Goal: Navigation & Orientation: Find specific page/section

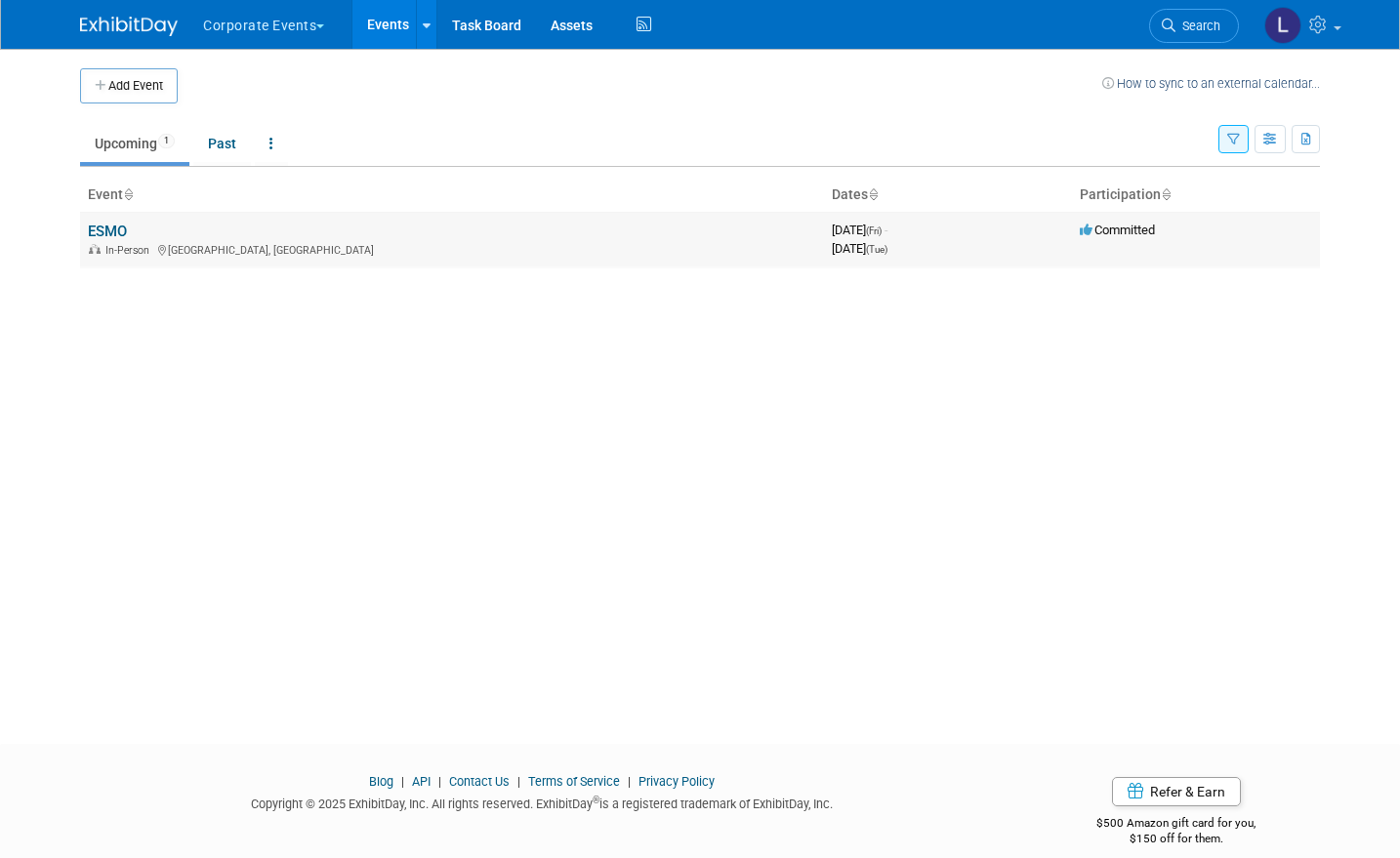
click at [101, 227] on link "ESMO" at bounding box center [108, 231] width 39 height 18
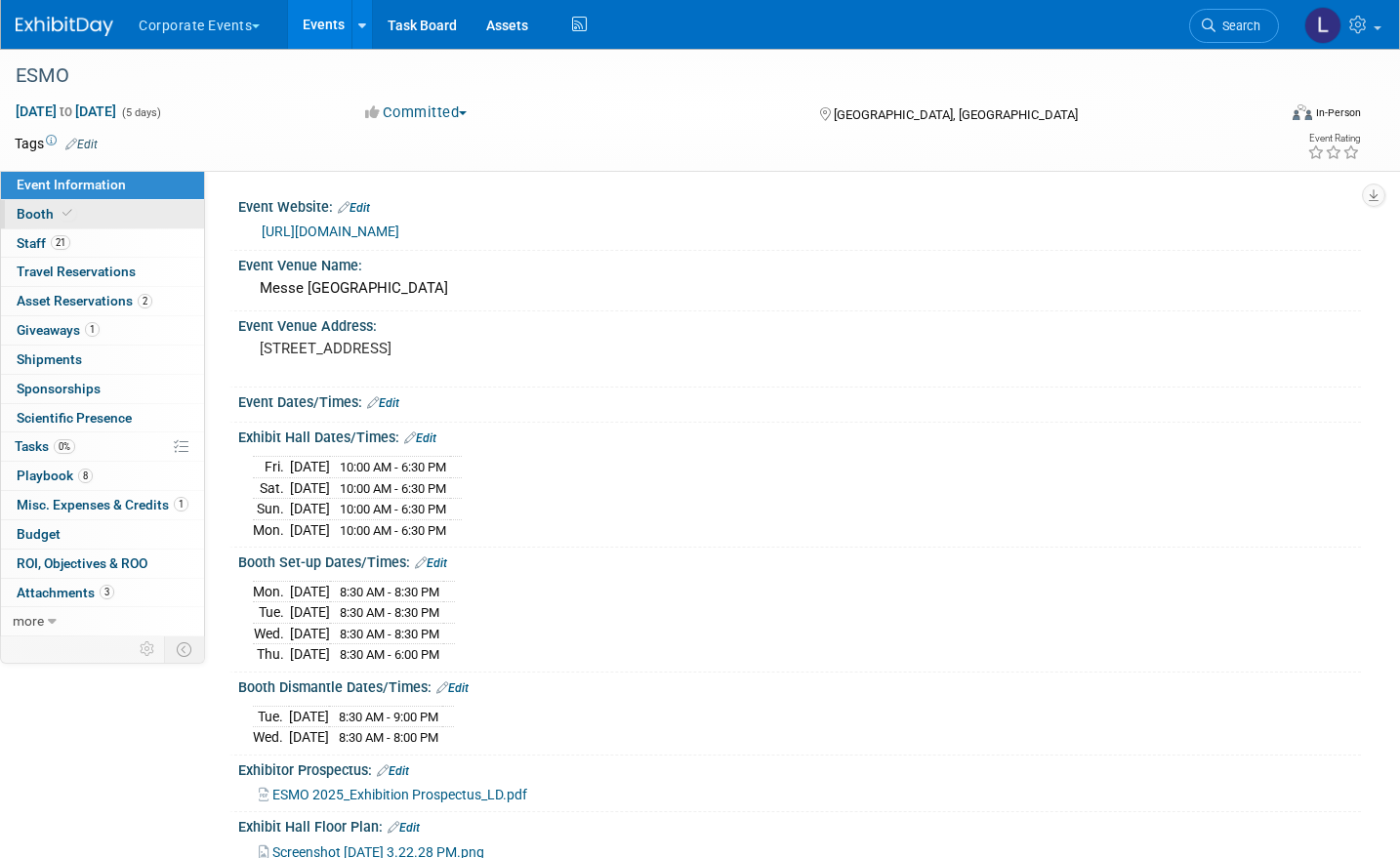
click at [34, 211] on span "Booth" at bounding box center [46, 214] width 60 height 16
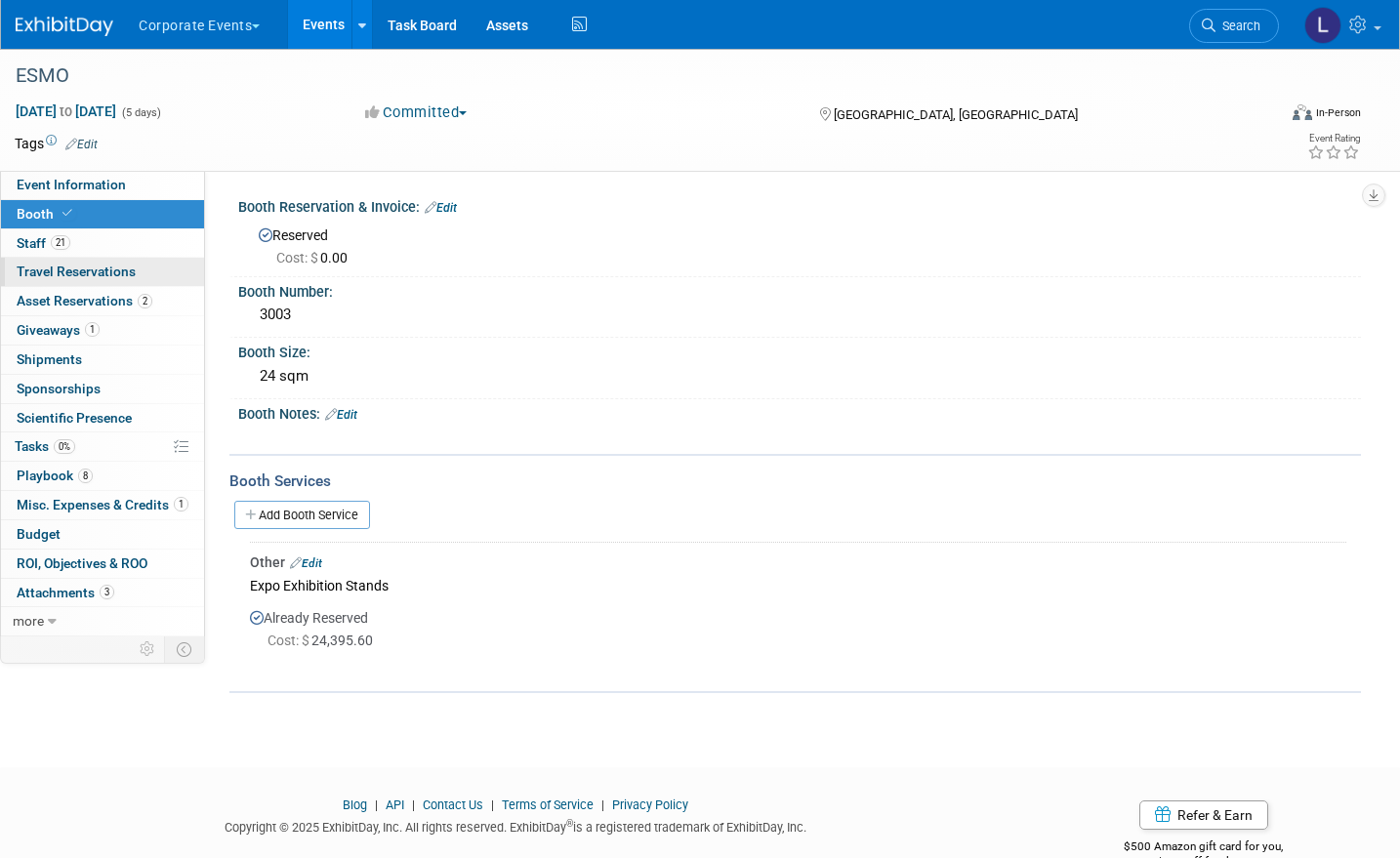
click at [66, 269] on span "Travel Reservations 0" at bounding box center [76, 271] width 119 height 16
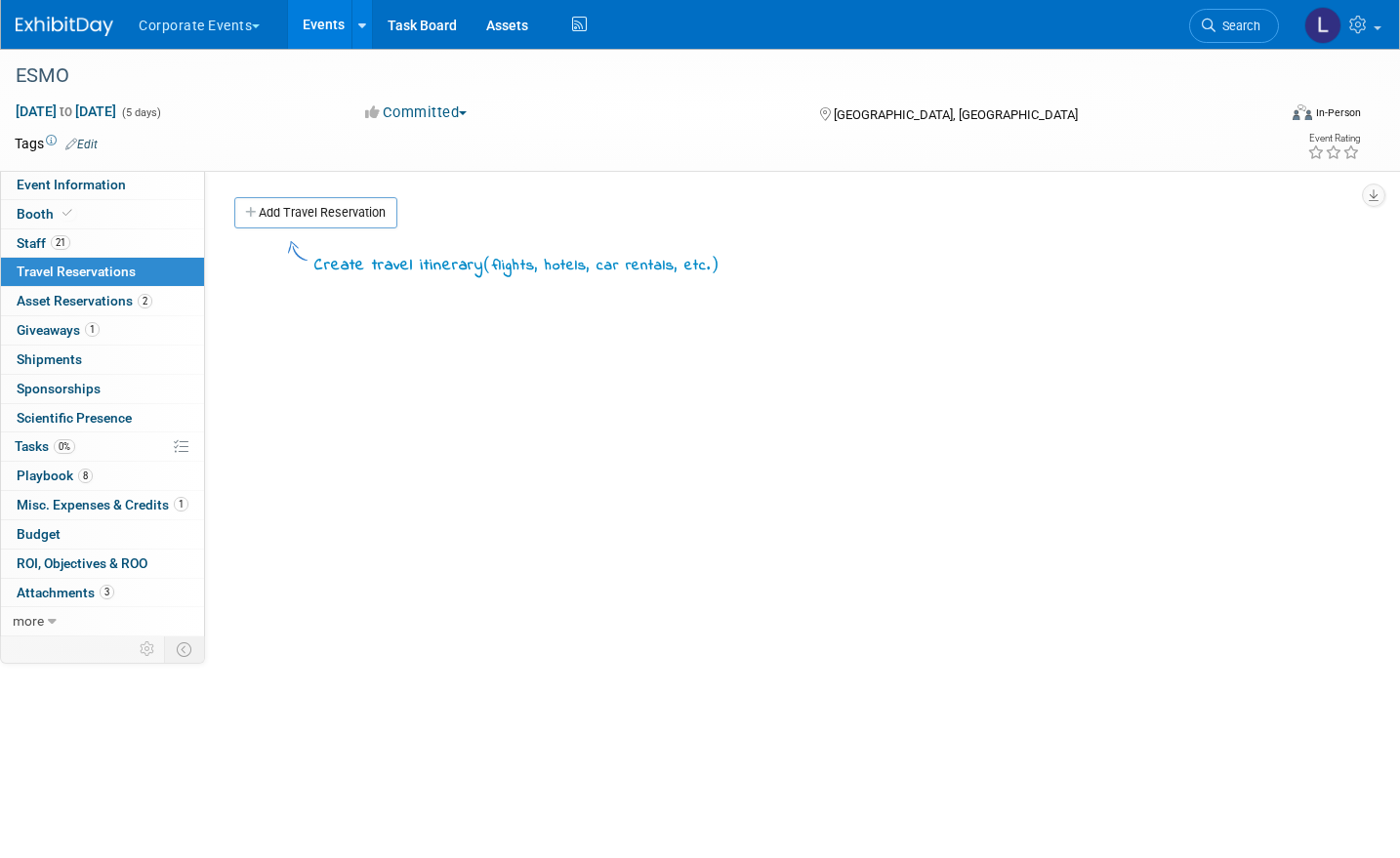
click at [67, 285] on link "0 Travel Reservations 0" at bounding box center [102, 271] width 203 height 28
click at [104, 300] on span "Asset Reservations 2" at bounding box center [84, 301] width 136 height 16
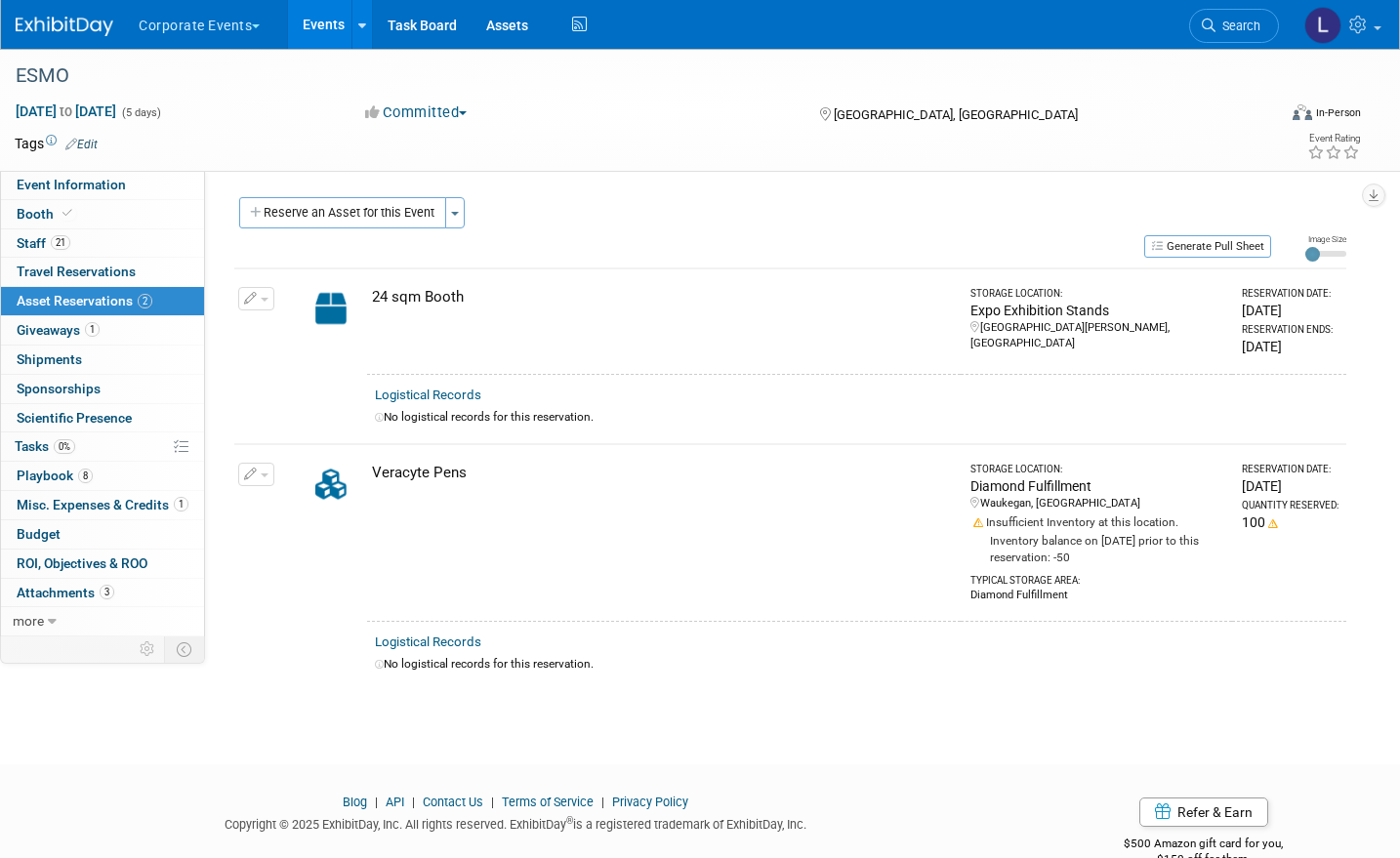
click at [848, 786] on div at bounding box center [700, 782] width 1400 height 24
